Goal: Task Accomplishment & Management: Manage account settings

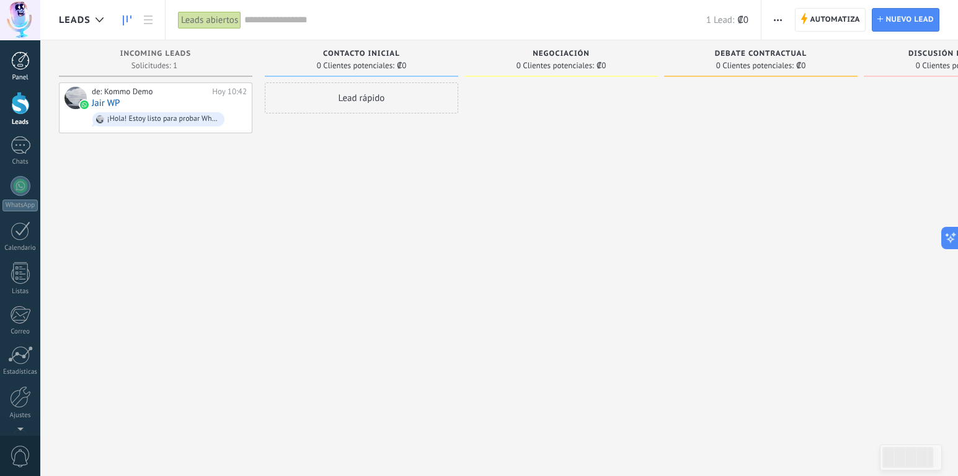
click at [29, 68] on div at bounding box center [20, 60] width 19 height 19
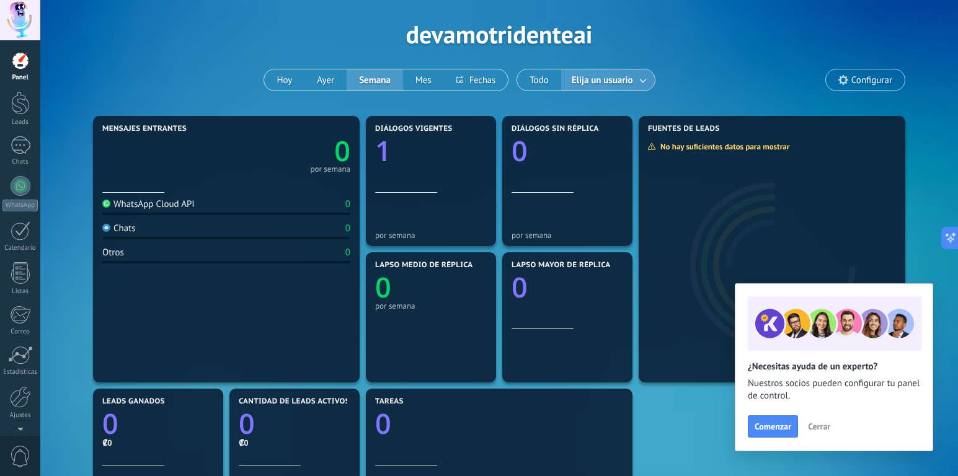
scroll to position [50, 0]
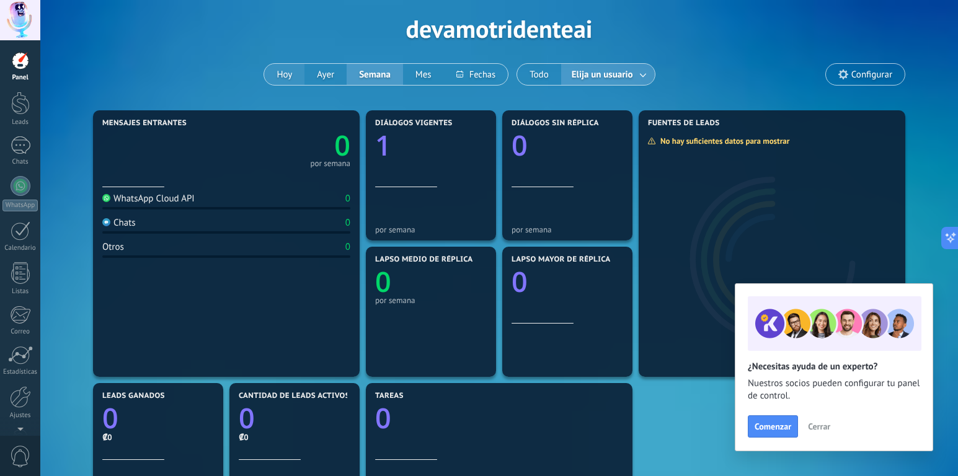
click at [285, 79] on button "Hoy" at bounding box center [284, 74] width 40 height 21
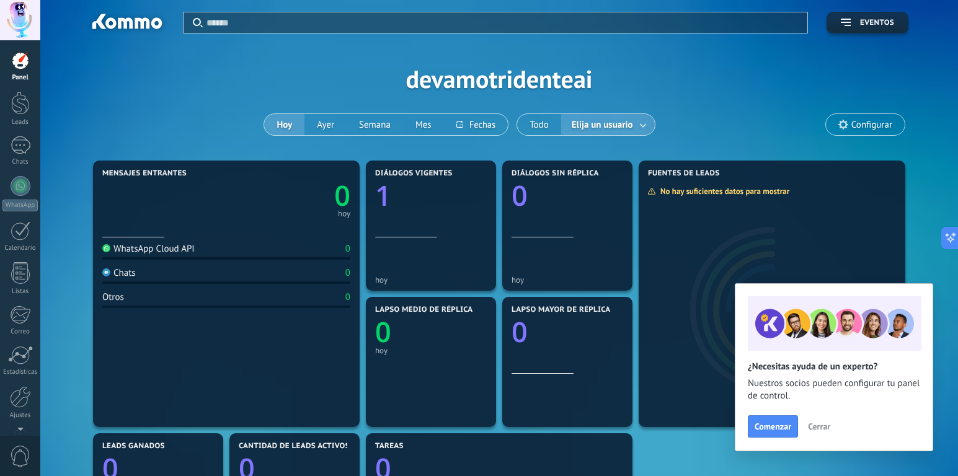
click at [820, 429] on span "Cerrar" at bounding box center [819, 426] width 22 height 9
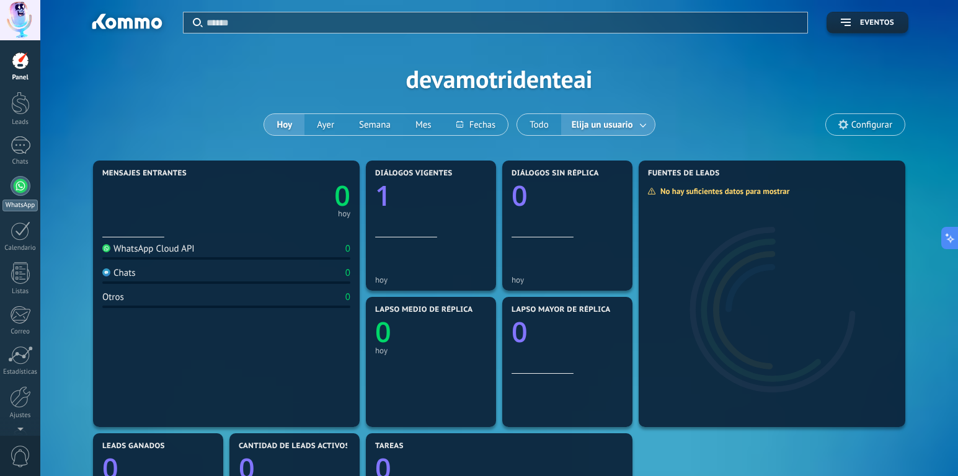
click at [20, 187] on div at bounding box center [21, 186] width 20 height 20
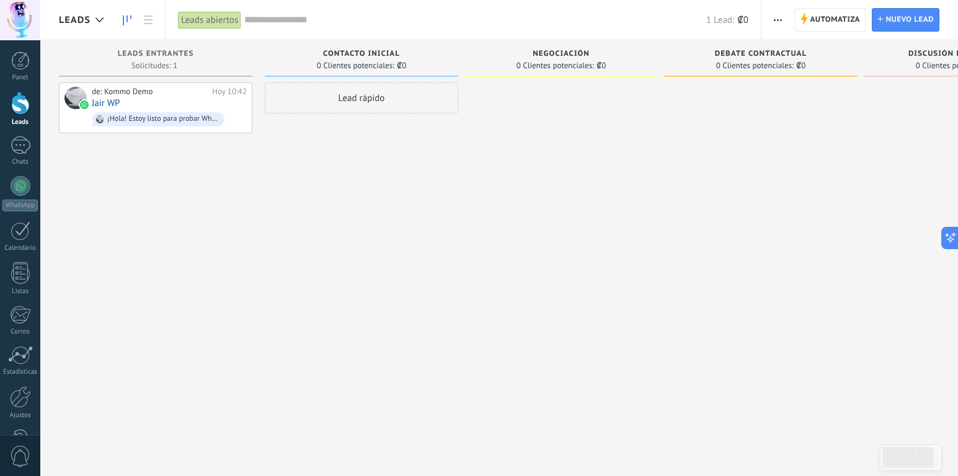
click at [332, 193] on div "Lead rápido" at bounding box center [362, 239] width 194 height 314
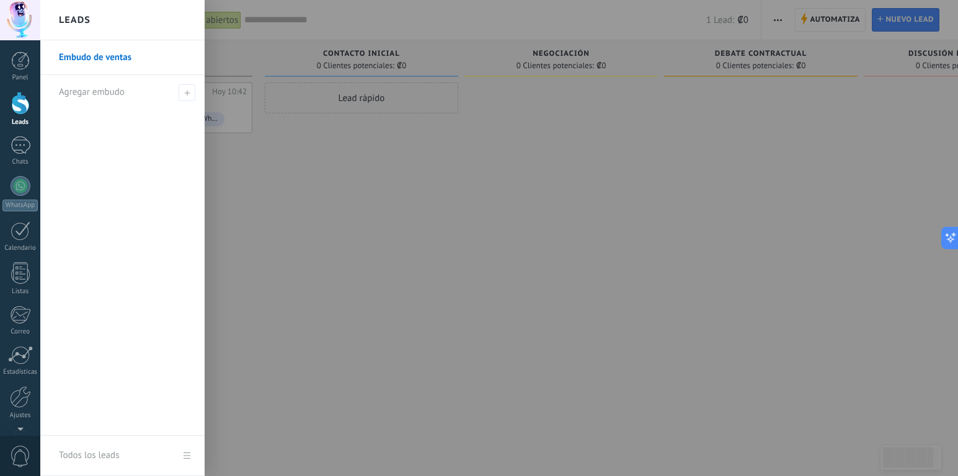
click at [78, 53] on link "Embudo de ventas" at bounding box center [125, 57] width 133 height 35
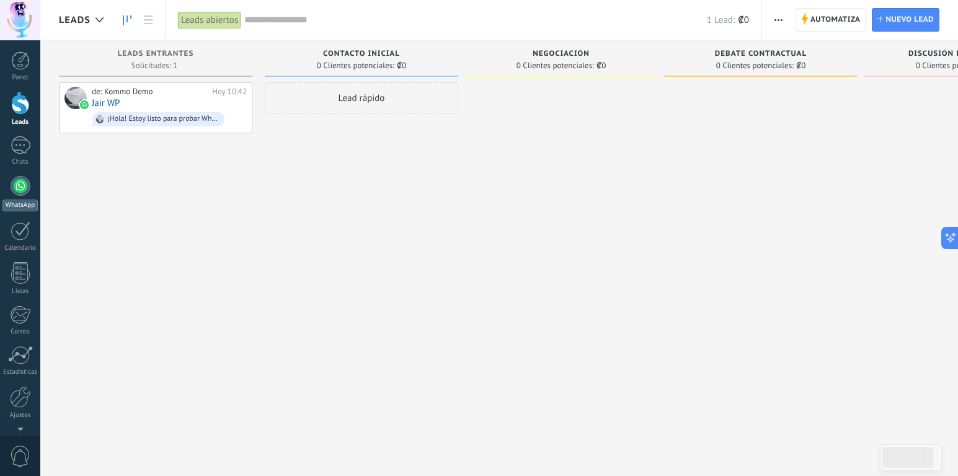
click at [20, 183] on div at bounding box center [21, 186] width 20 height 20
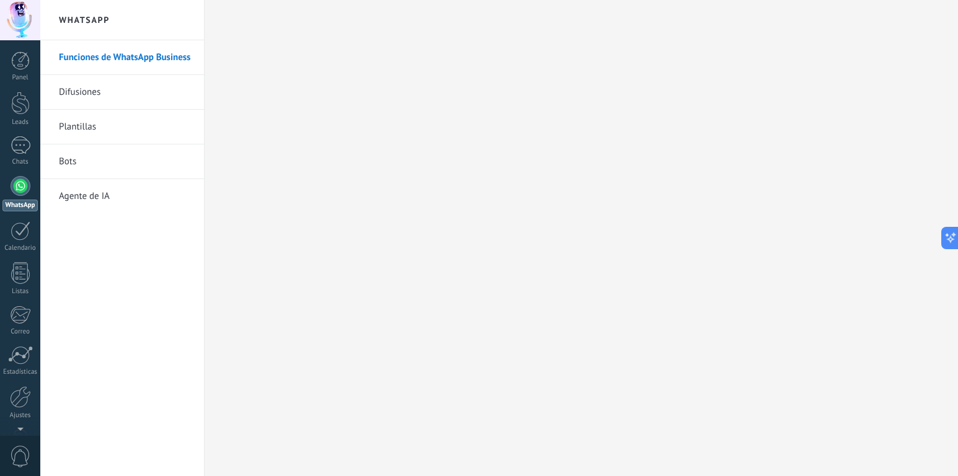
click at [130, 63] on link "Funciones de WhatsApp Business" at bounding box center [125, 57] width 133 height 35
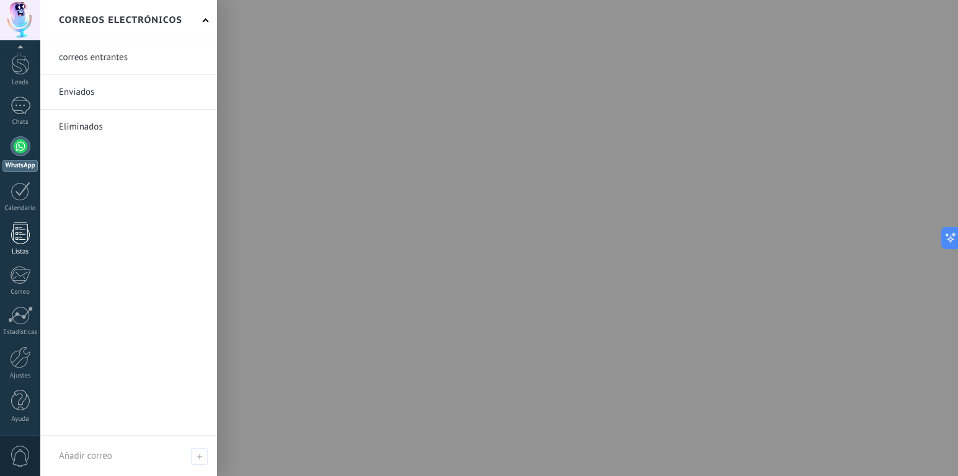
scroll to position [40, 0]
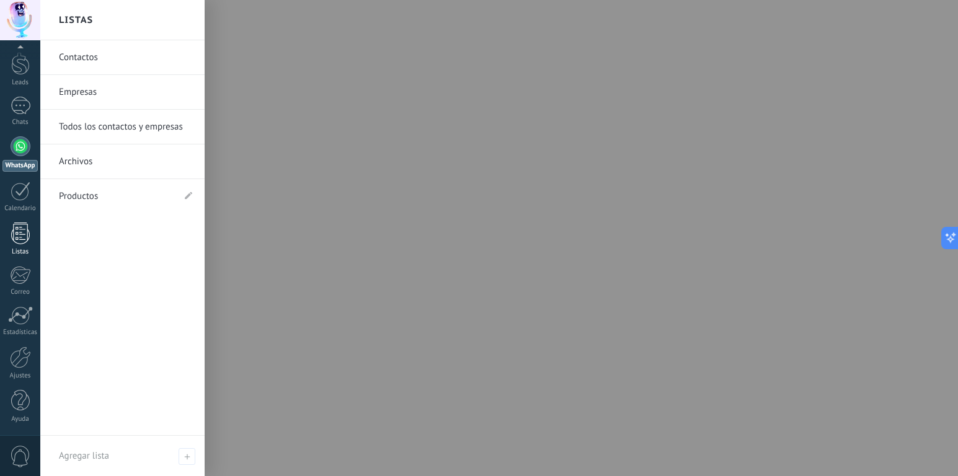
click at [20, 228] on div at bounding box center [20, 234] width 19 height 22
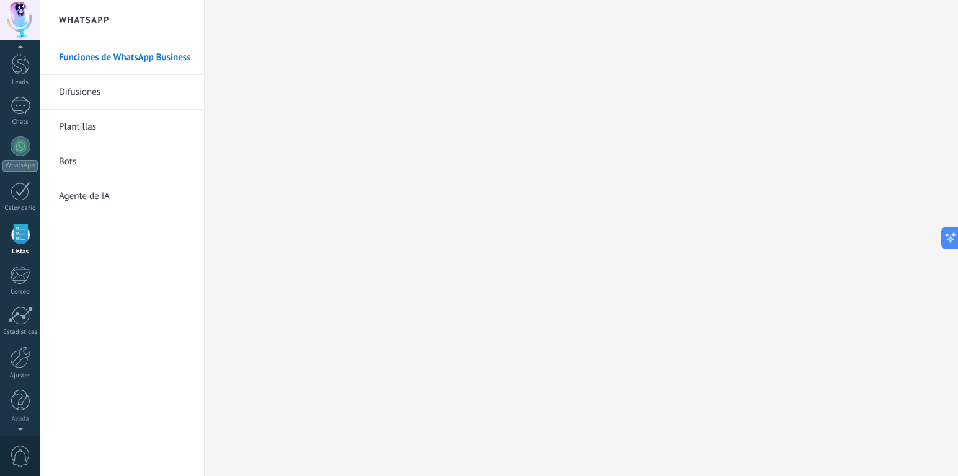
scroll to position [32, 0]
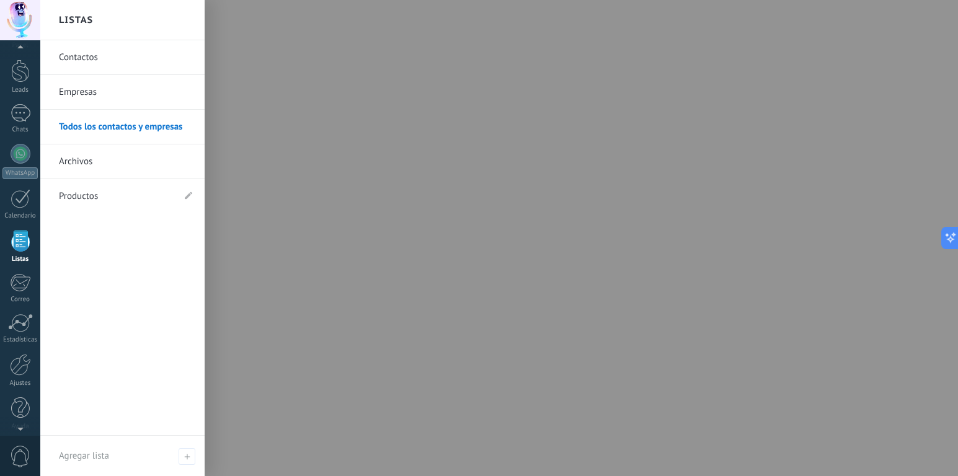
click at [74, 125] on link "Todos los contactos y empresas" at bounding box center [125, 127] width 133 height 35
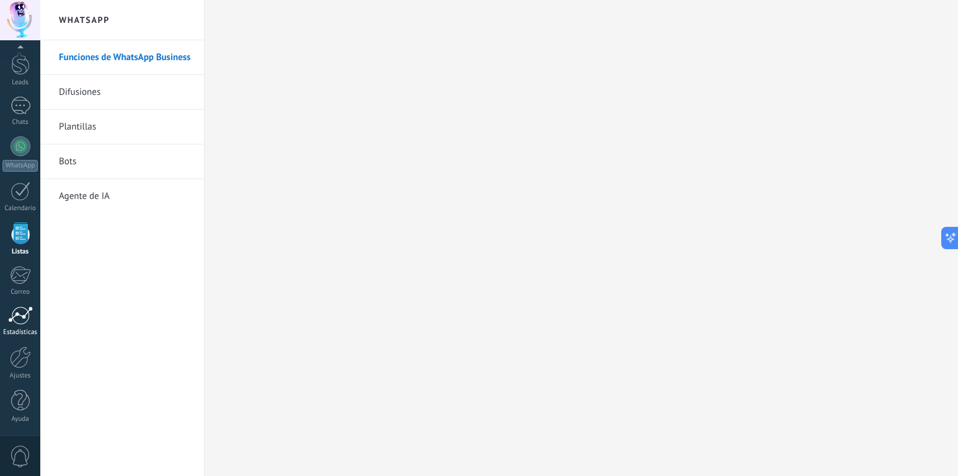
scroll to position [40, 0]
click at [18, 355] on div at bounding box center [20, 358] width 21 height 22
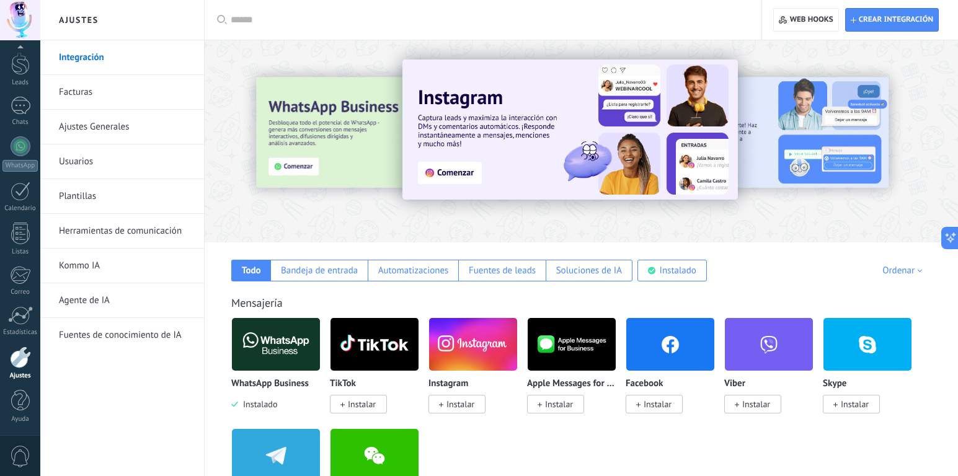
click at [115, 232] on link "Herramientas de comunicación" at bounding box center [125, 231] width 133 height 35
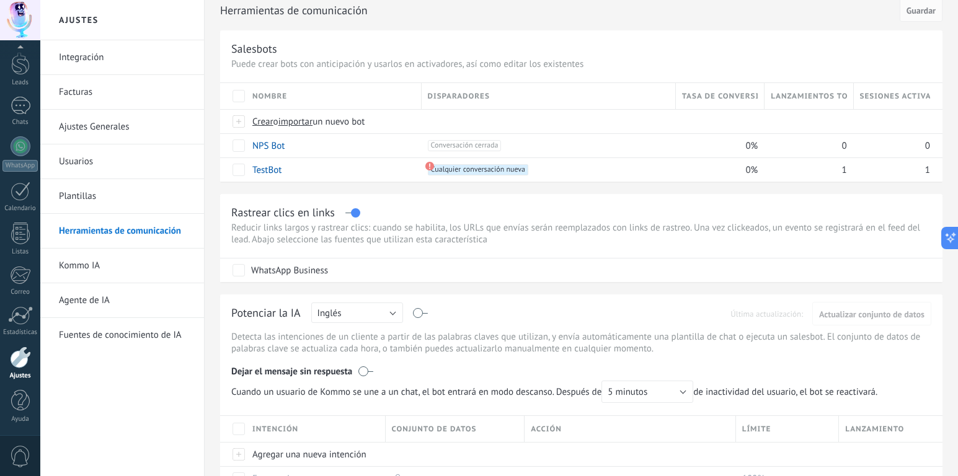
scroll to position [53, 0]
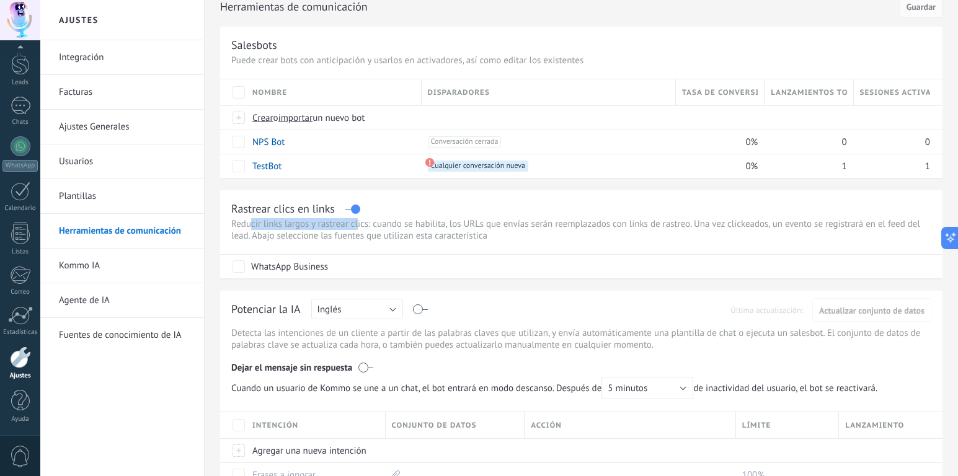
drag, startPoint x: 277, startPoint y: 226, endPoint x: 359, endPoint y: 226, distance: 81.3
click at [359, 226] on p "Reducir links largos y rastrear clics: cuando se habilita, los URLs que envías …" at bounding box center [581, 230] width 700 height 24
click at [270, 231] on p "Reducir links largos y rastrear clics: cuando se habilita, los URLs que envías …" at bounding box center [581, 230] width 700 height 24
drag, startPoint x: 292, startPoint y: 224, endPoint x: 369, endPoint y: 226, distance: 77.6
click at [369, 226] on p "Reducir links largos y rastrear clics: cuando se habilita, los URLs que envías …" at bounding box center [581, 230] width 700 height 24
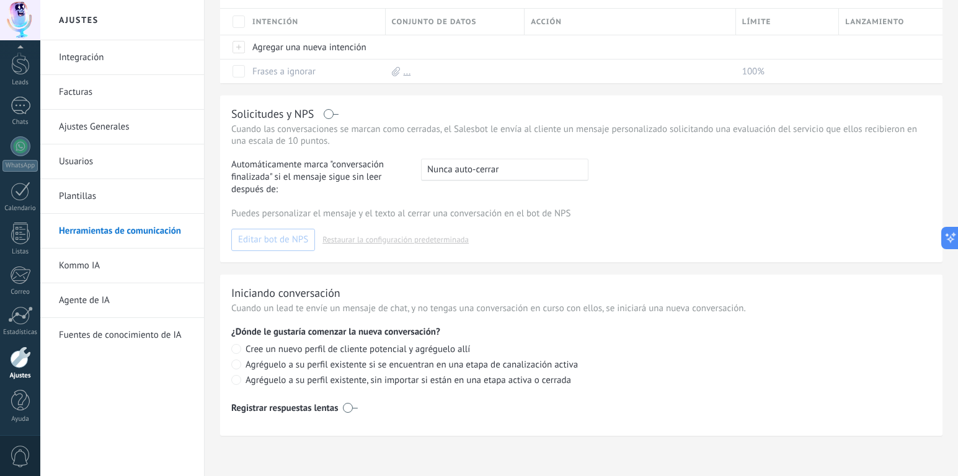
scroll to position [458, 0]
drag, startPoint x: 257, startPoint y: 312, endPoint x: 396, endPoint y: 312, distance: 139.6
click at [396, 312] on p "Cuando un lead te envíe un mensaje de chat, y no tengas una conversación en cur…" at bounding box center [581, 309] width 700 height 12
drag, startPoint x: 432, startPoint y: 311, endPoint x: 582, endPoint y: 310, distance: 150.1
click at [579, 310] on p "Cuando un lead te envíe un mensaje de chat, y no tengas una conversación en cur…" at bounding box center [581, 309] width 700 height 12
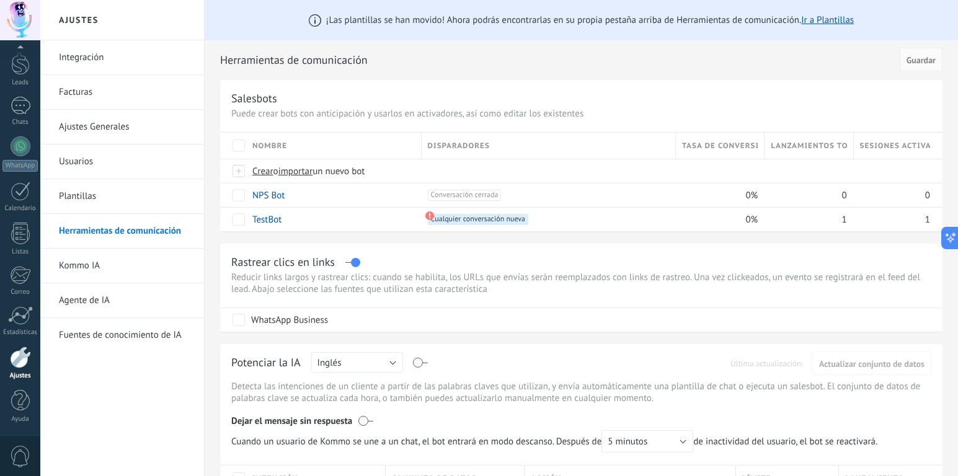
scroll to position [0, 0]
click at [82, 59] on link "Integración" at bounding box center [125, 57] width 133 height 35
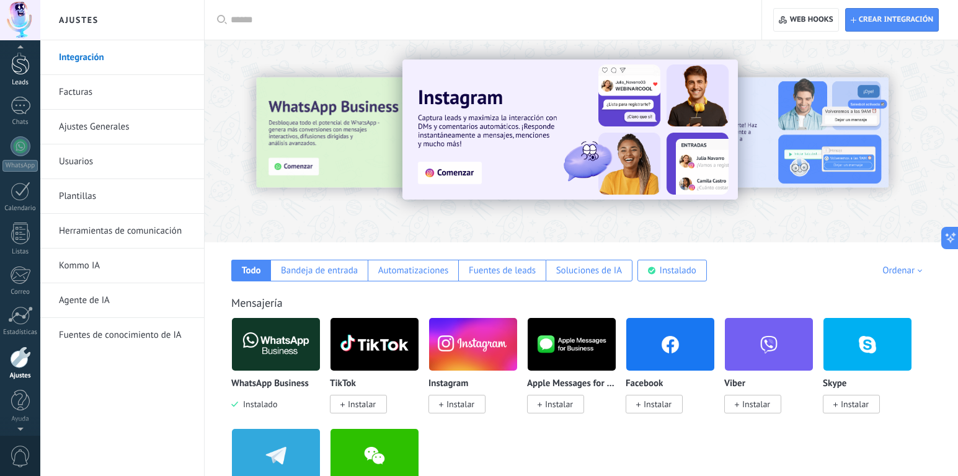
click at [20, 68] on div at bounding box center [20, 63] width 19 height 23
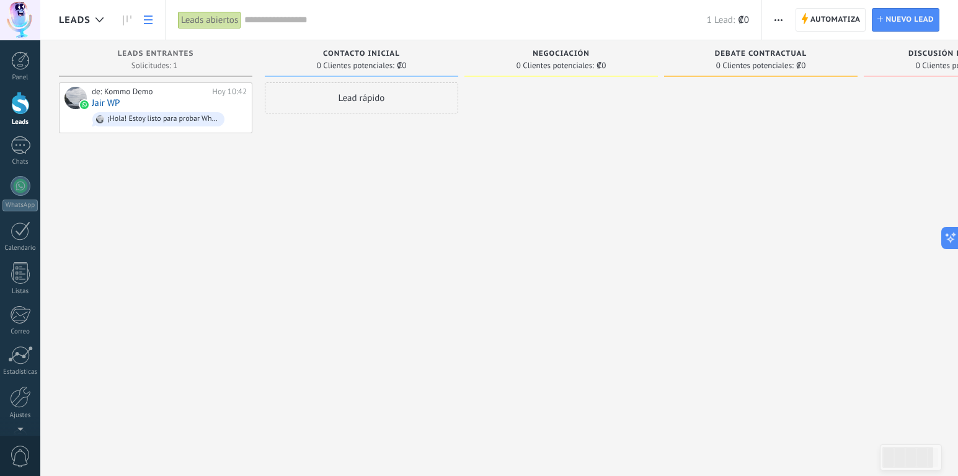
click at [146, 19] on icon at bounding box center [148, 20] width 9 height 9
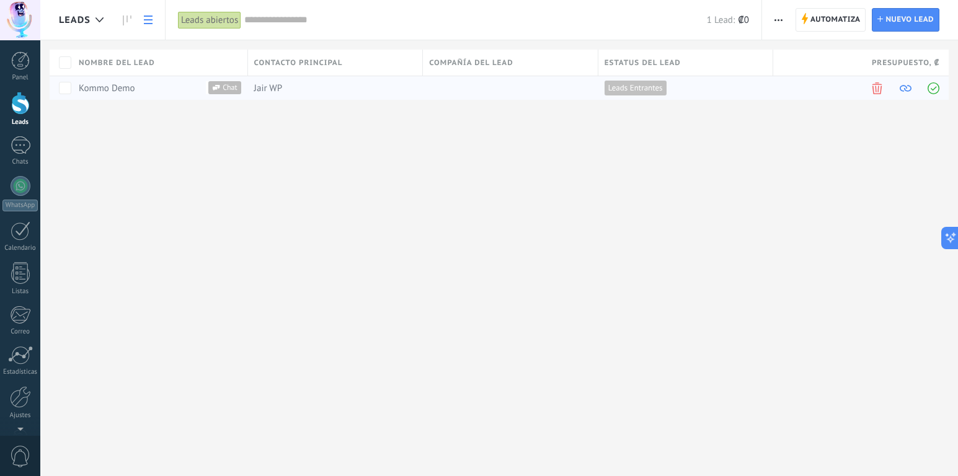
click at [906, 89] on span at bounding box center [906, 88] width 12 height 12
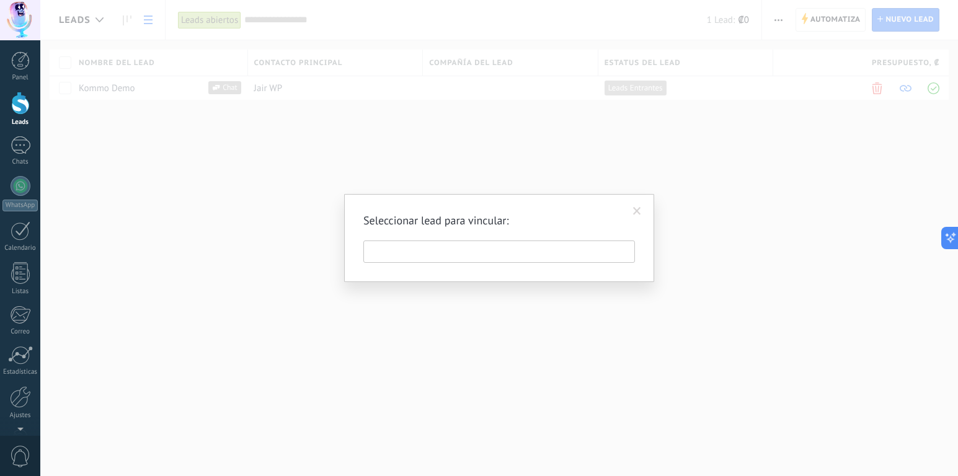
click at [640, 210] on span at bounding box center [637, 211] width 8 height 9
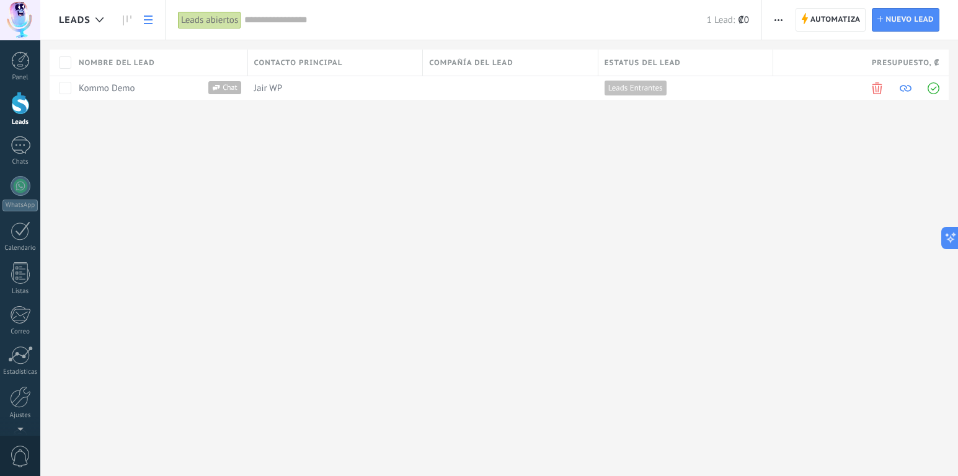
click at [934, 87] on span at bounding box center [934, 88] width 12 height 12
click at [133, 20] on link at bounding box center [127, 20] width 21 height 24
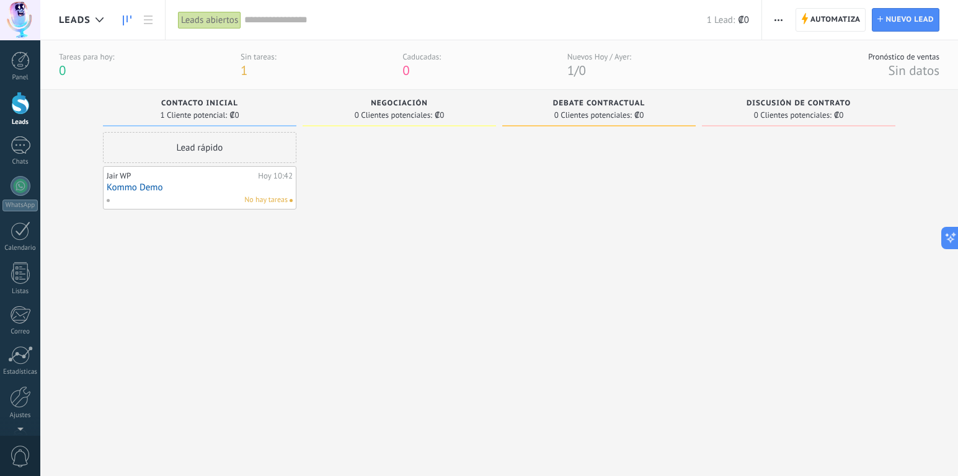
click at [194, 19] on div "Leads abiertos" at bounding box center [209, 20] width 63 height 18
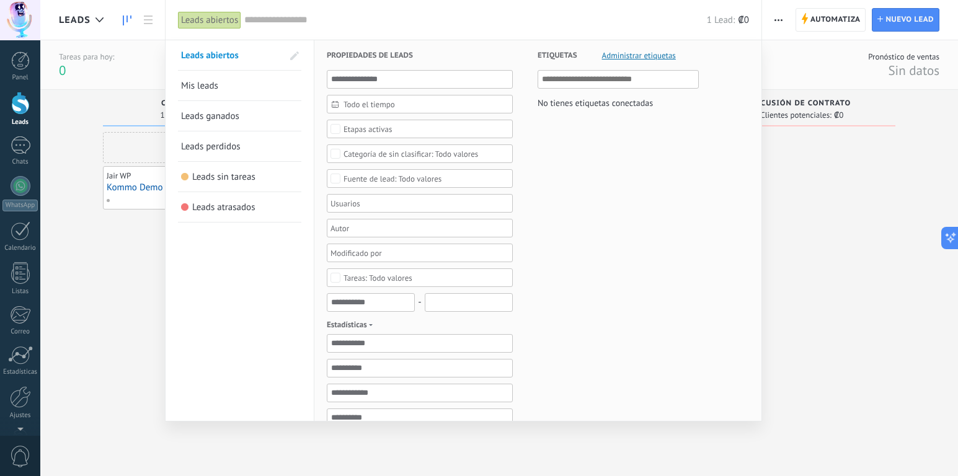
click at [337, 18] on input "text" at bounding box center [475, 20] width 463 height 13
click at [841, 74] on div at bounding box center [479, 238] width 958 height 476
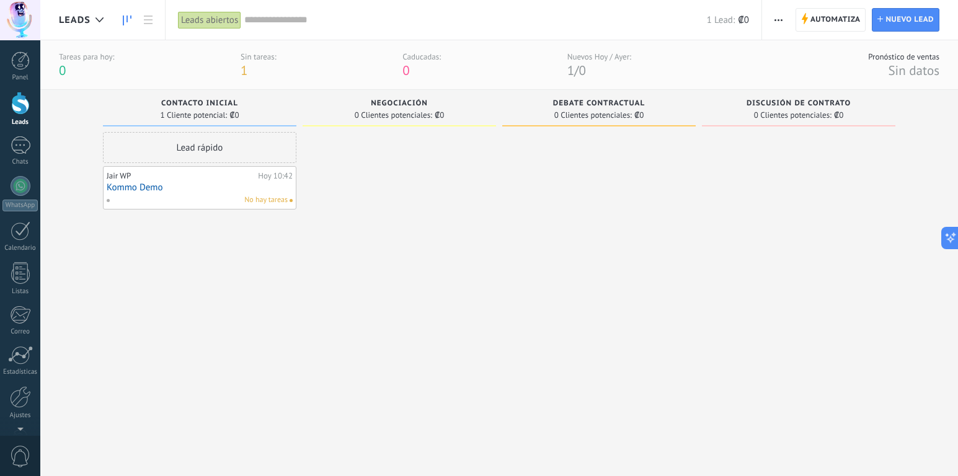
click at [330, 195] on div at bounding box center [400, 289] width 194 height 314
click at [215, 187] on link "Kommo Demo" at bounding box center [200, 187] width 186 height 11
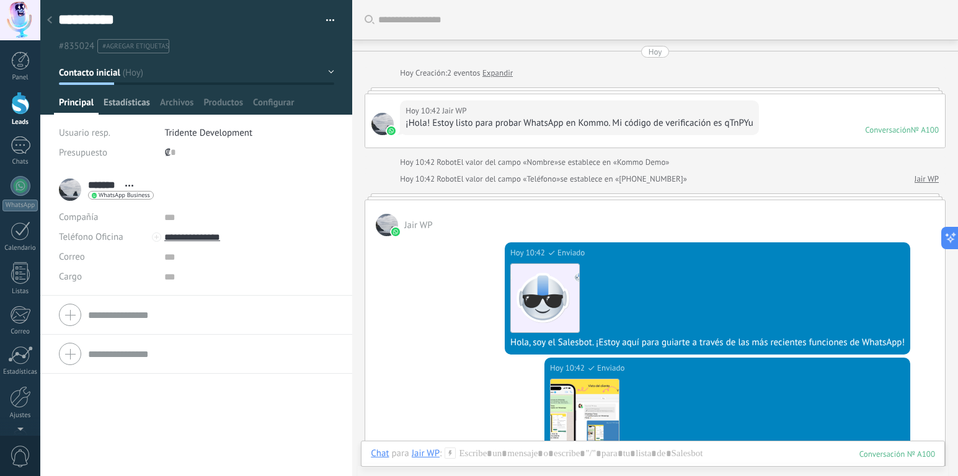
click at [117, 107] on span "Estadísticas" at bounding box center [127, 106] width 47 height 18
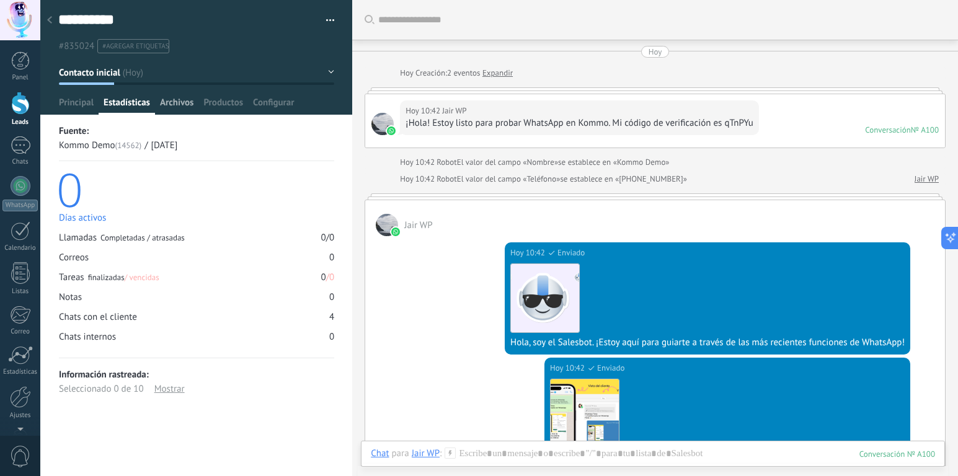
click at [184, 105] on span "Archivos" at bounding box center [176, 106] width 33 height 18
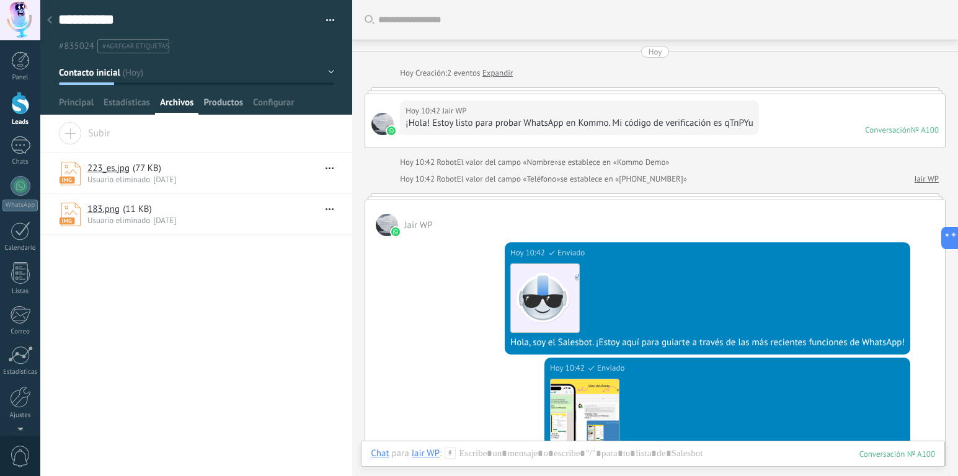
click at [222, 107] on span "Productos" at bounding box center [223, 106] width 40 height 18
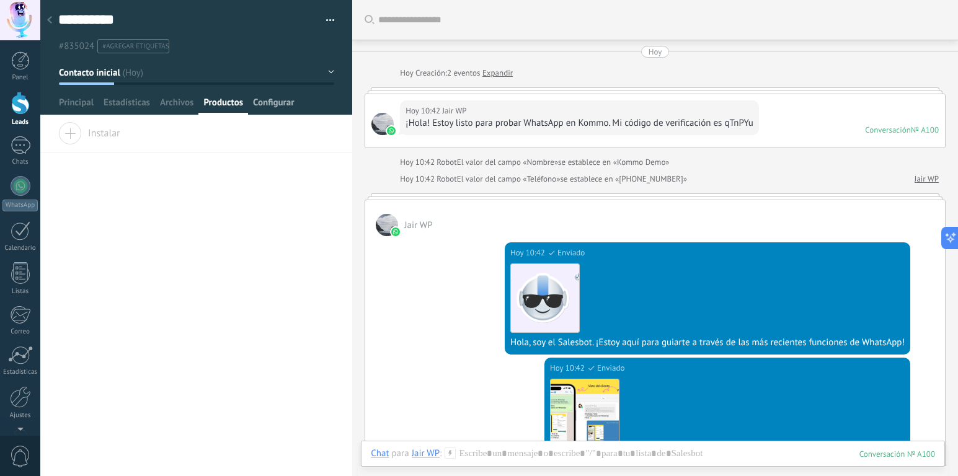
click at [288, 104] on span "Configurar" at bounding box center [273, 106] width 41 height 18
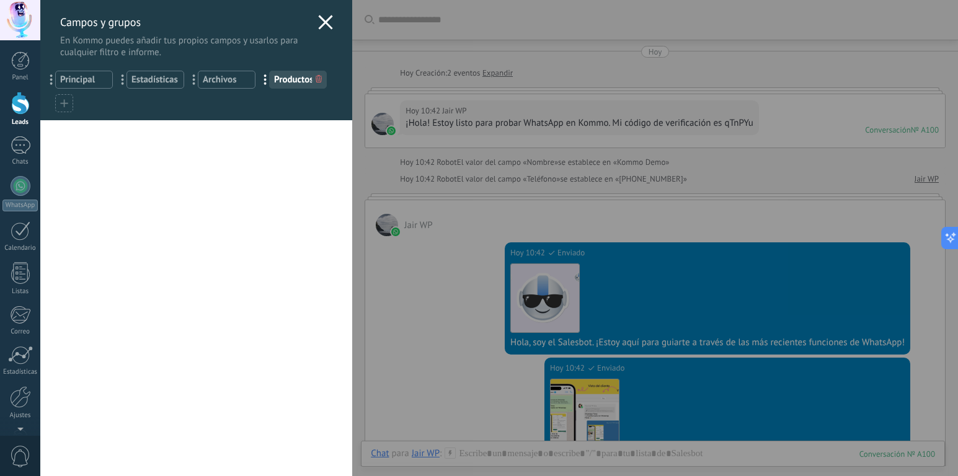
click at [318, 22] on icon at bounding box center [325, 22] width 15 height 15
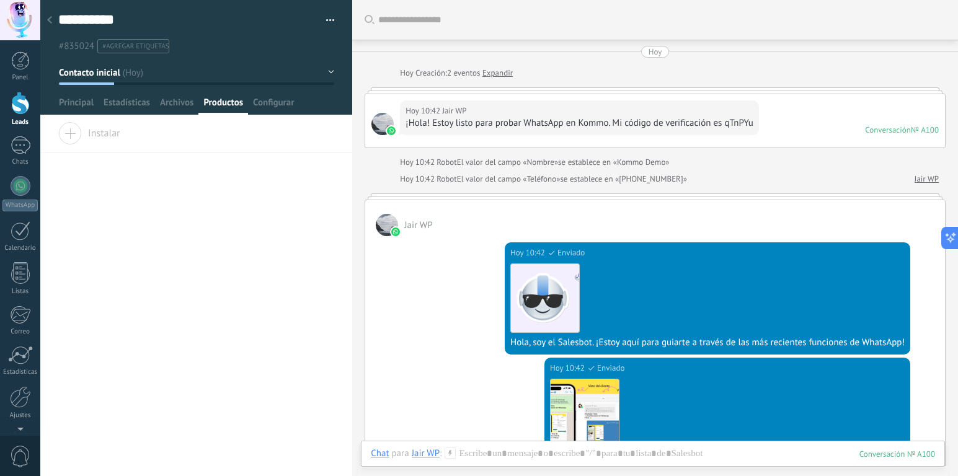
click at [50, 24] on icon at bounding box center [49, 19] width 5 height 7
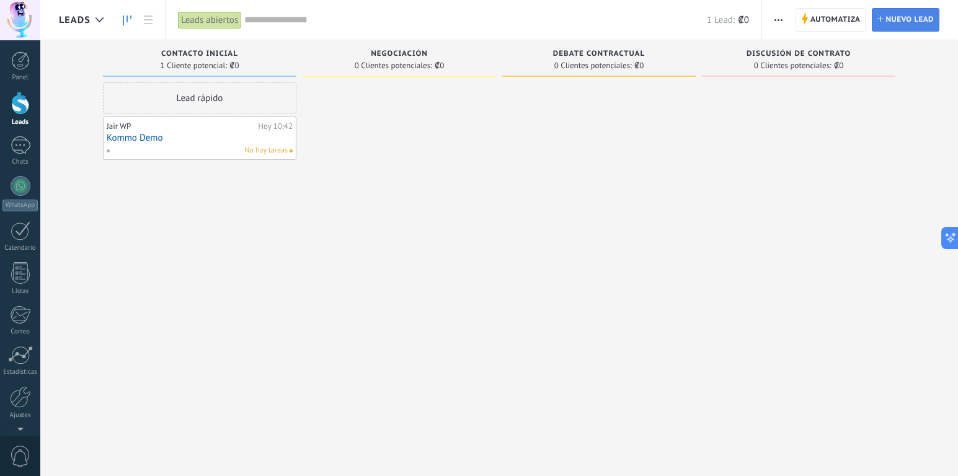
click at [894, 21] on span "Nuevo lead" at bounding box center [910, 20] width 48 height 22
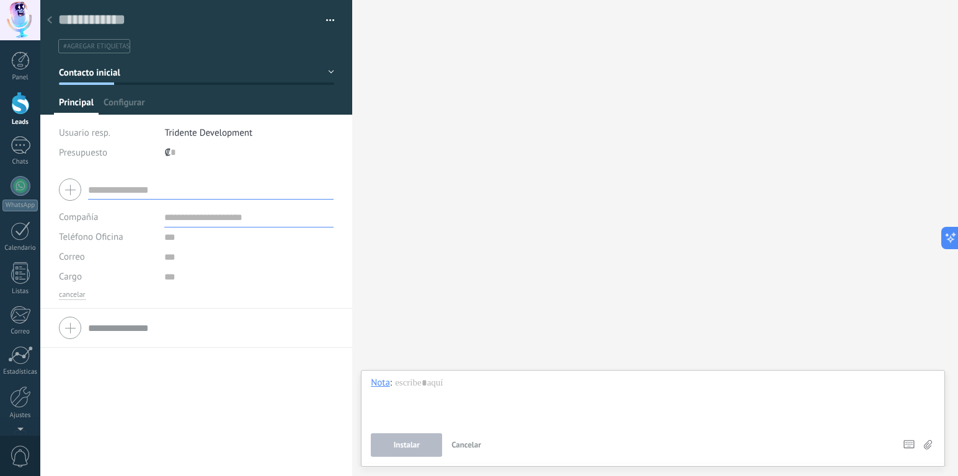
click at [51, 23] on use at bounding box center [49, 19] width 5 height 7
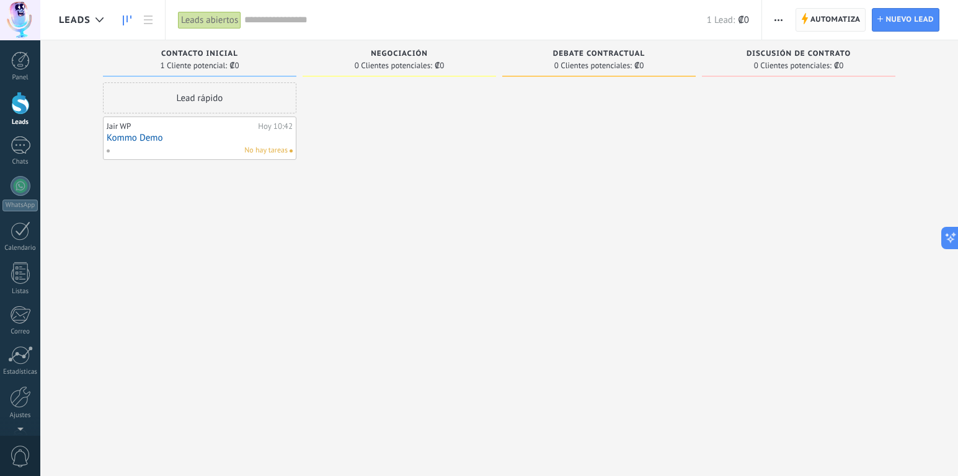
click at [826, 17] on span "Automatiza" at bounding box center [836, 20] width 50 height 22
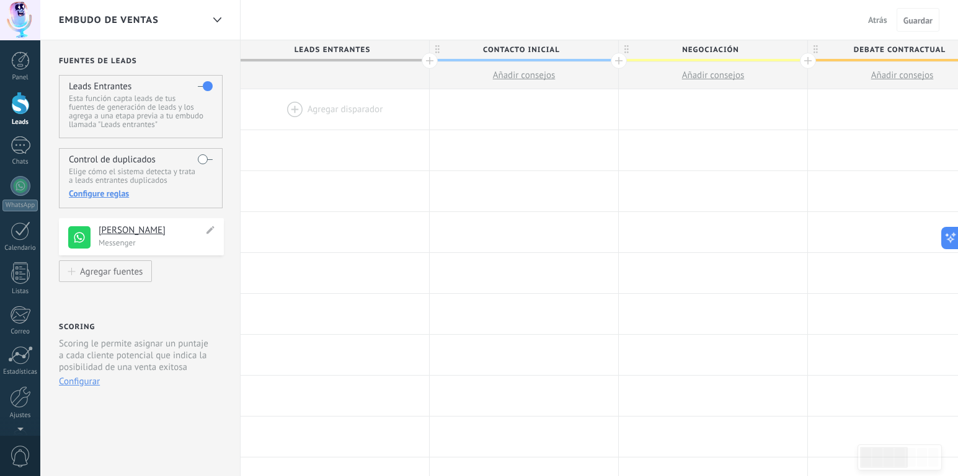
click at [151, 232] on h4 "[PERSON_NAME]" at bounding box center [151, 231] width 105 height 12
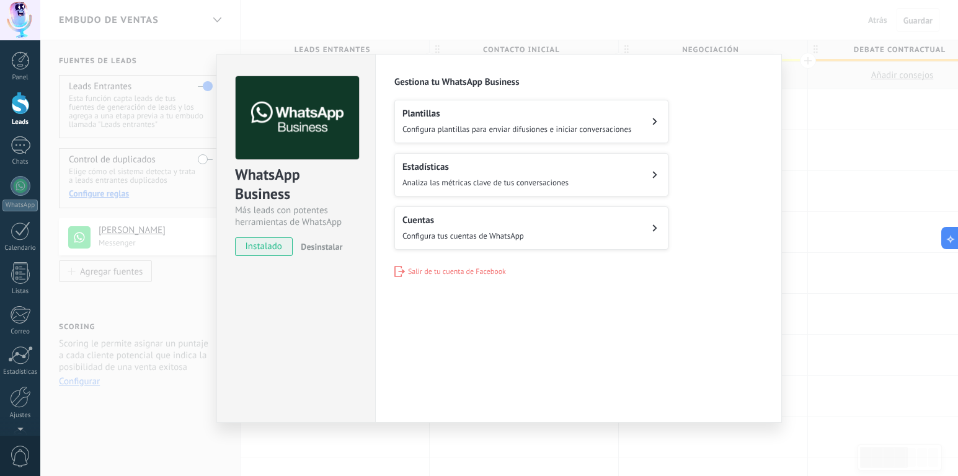
click at [597, 127] on span "Configura plantillas para enviar difusiones e iniciar conversaciones" at bounding box center [518, 129] width 230 height 11
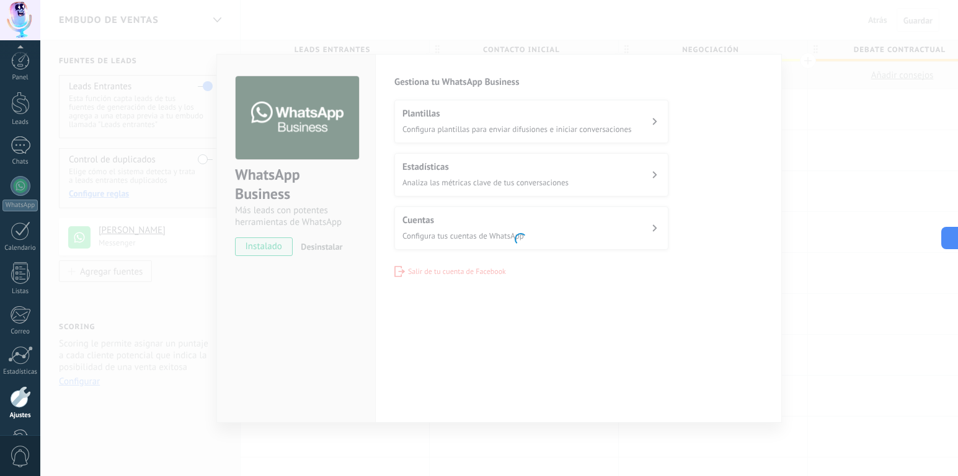
scroll to position [40, 0]
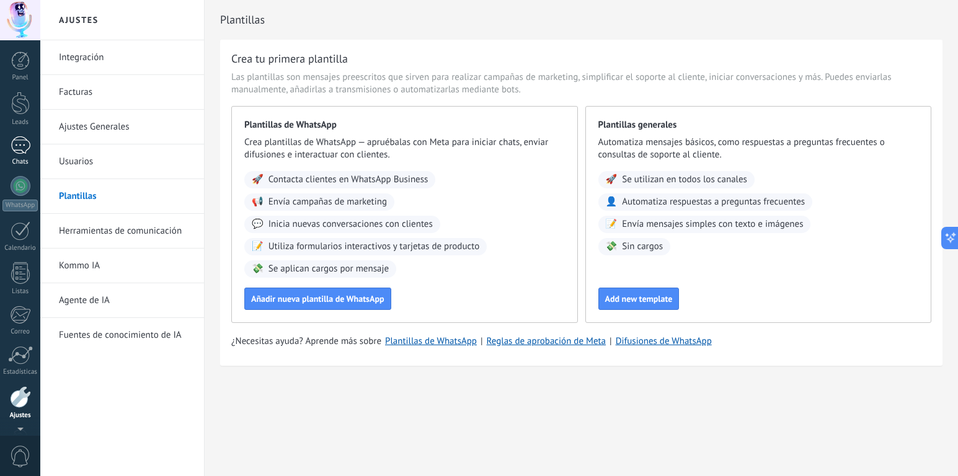
scroll to position [2, 0]
click at [22, 151] on div at bounding box center [21, 144] width 20 height 18
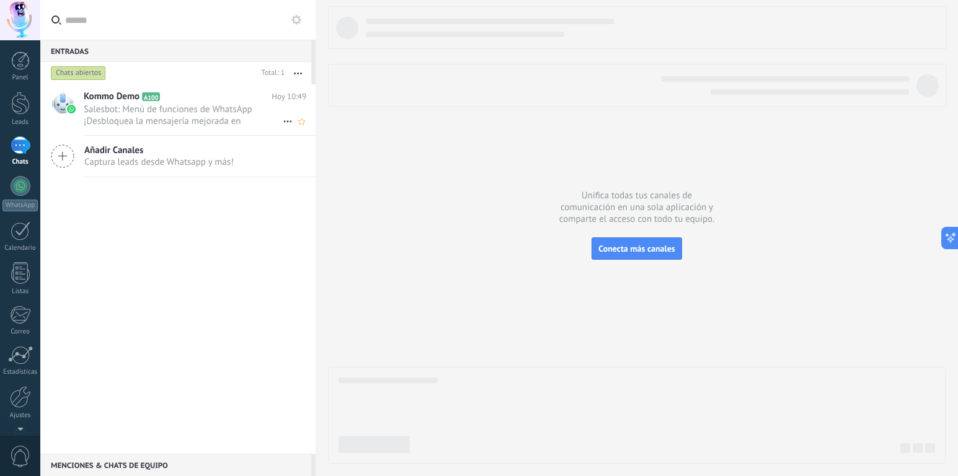
click at [177, 120] on span "Salesbot: Menú de funciones de WhatsApp ¡Desbloquea la mensajería mejorada en W…" at bounding box center [183, 116] width 199 height 24
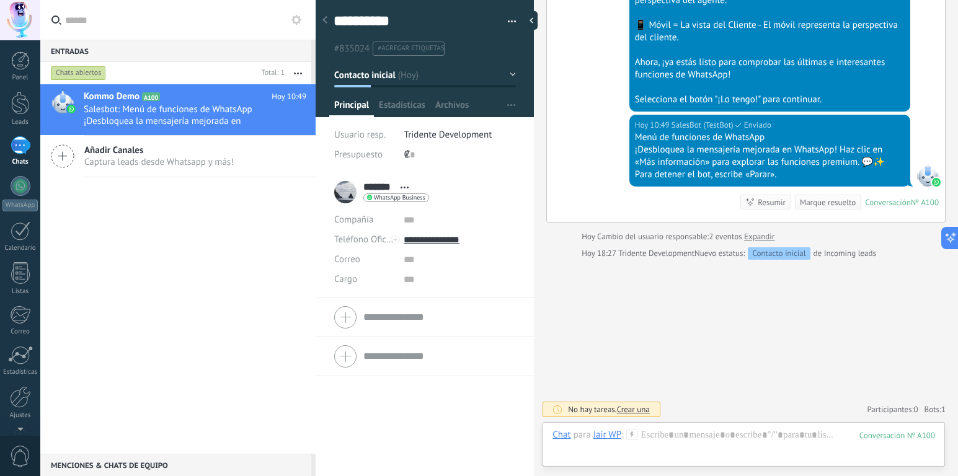
scroll to position [543, 0]
click at [326, 19] on use at bounding box center [325, 19] width 5 height 7
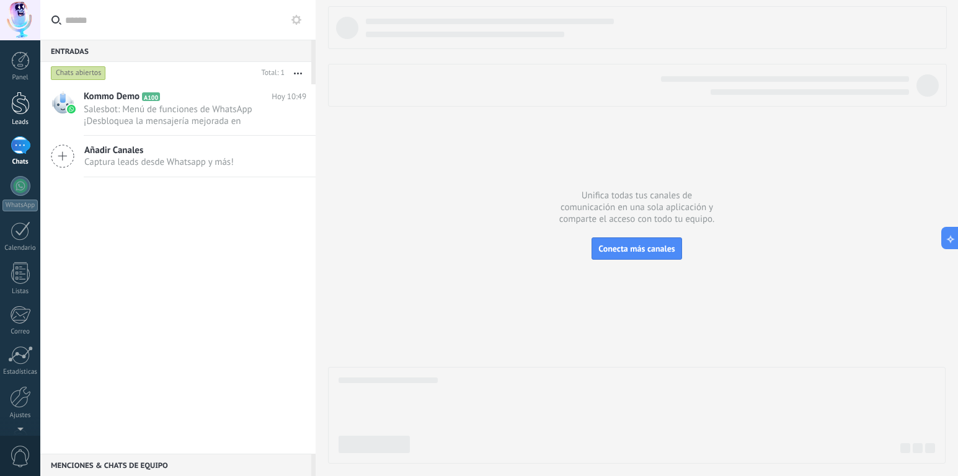
click at [18, 107] on div at bounding box center [20, 103] width 19 height 23
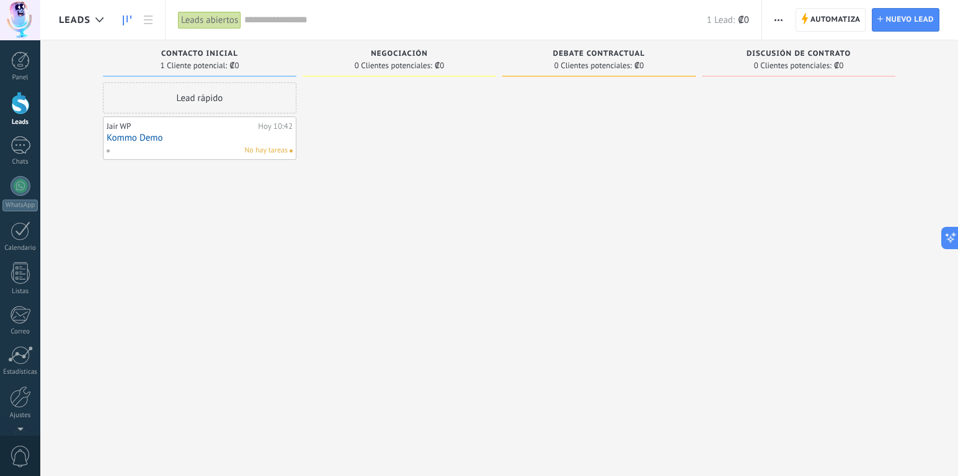
click at [21, 22] on div at bounding box center [20, 20] width 40 height 40
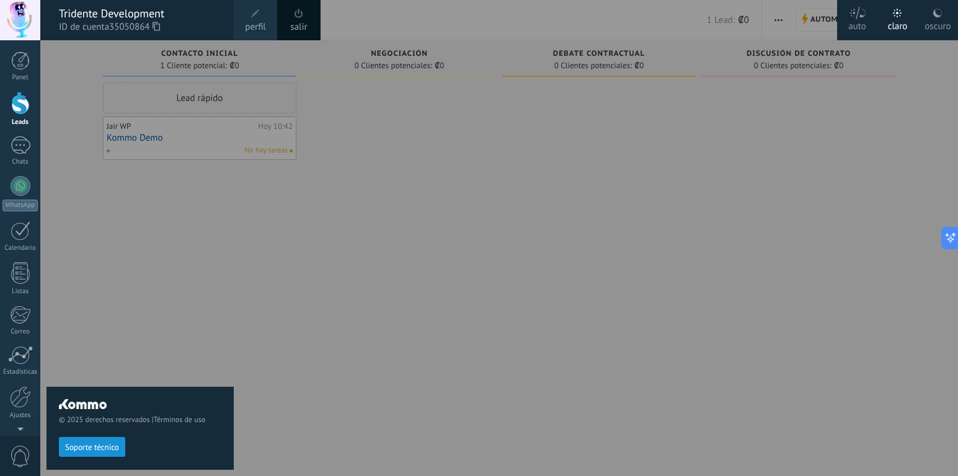
click at [803, 137] on div at bounding box center [519, 238] width 958 height 476
